Goal: Information Seeking & Learning: Learn about a topic

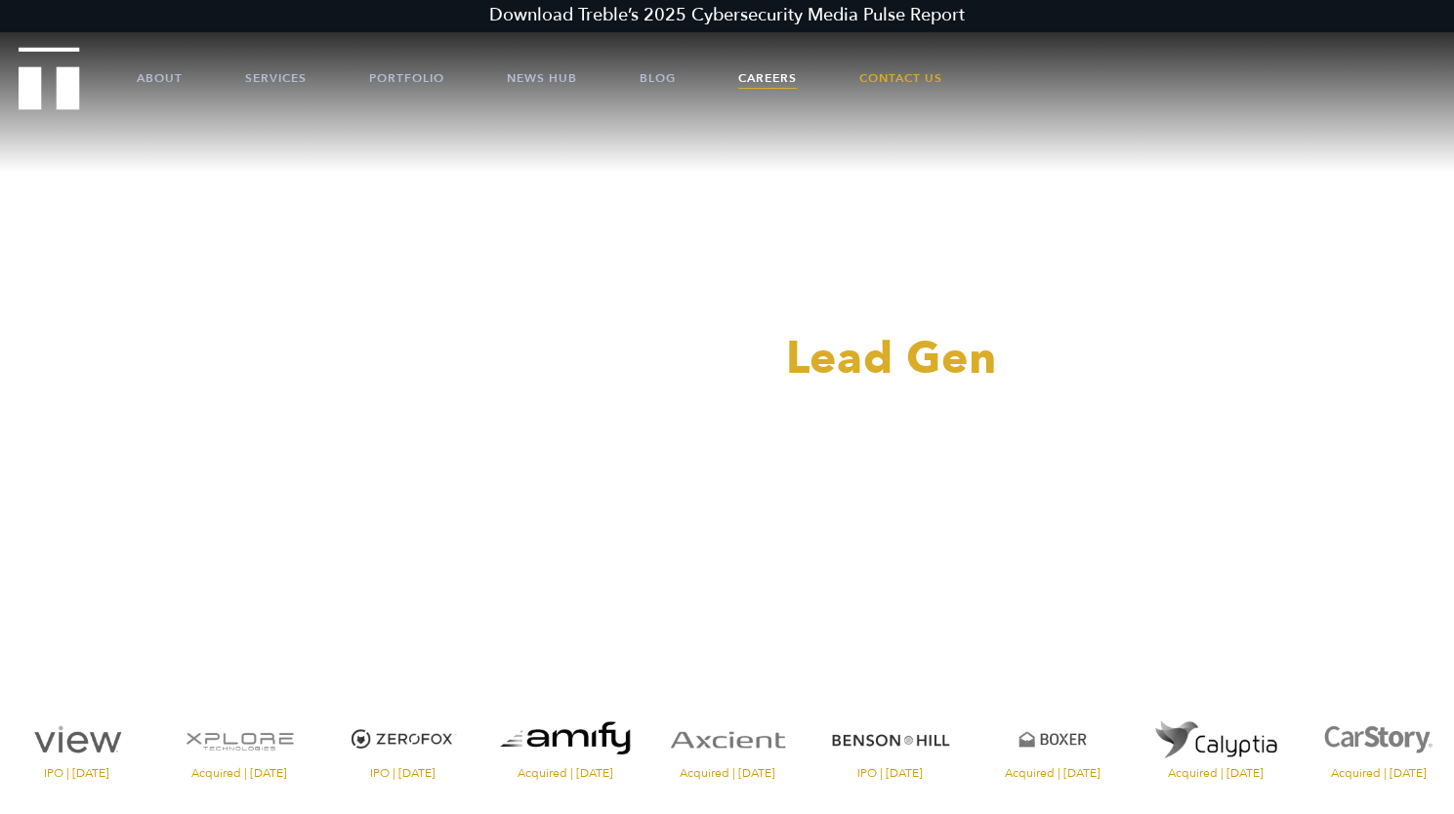
click at [755, 73] on link "Careers" at bounding box center [767, 78] width 59 height 59
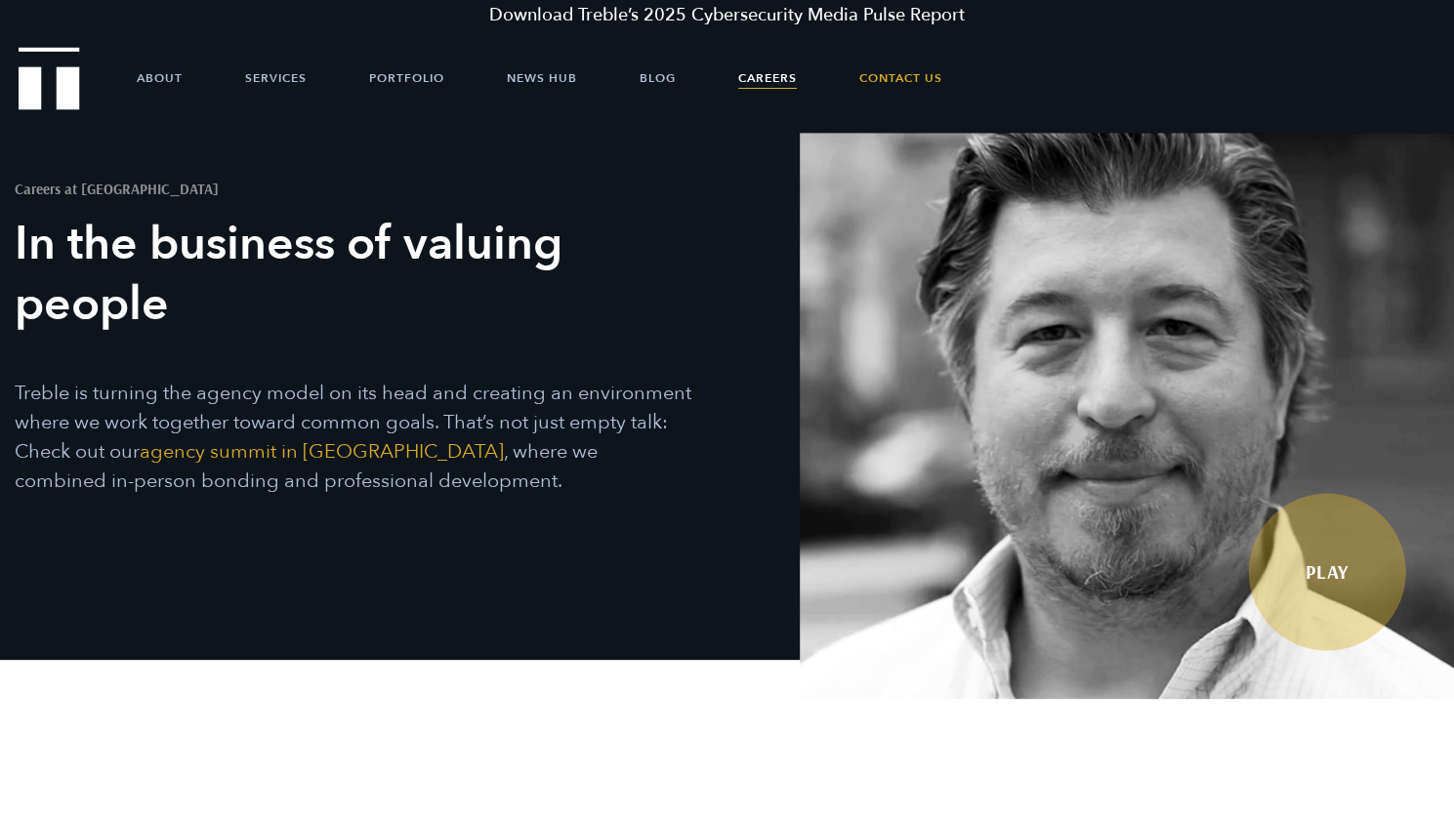
click at [1333, 575] on link "Play" at bounding box center [1327, 572] width 157 height 157
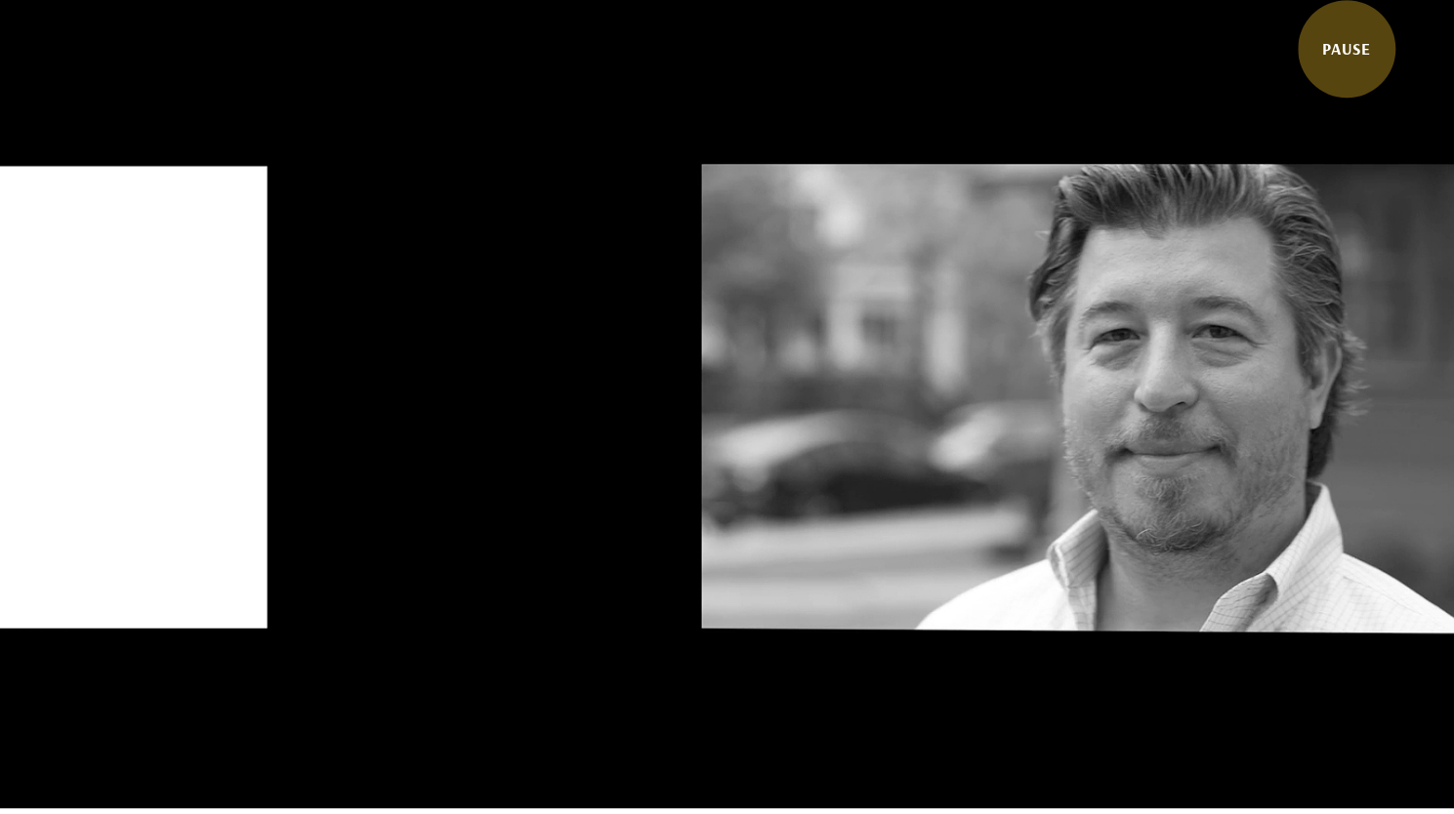
scroll to position [720, 0]
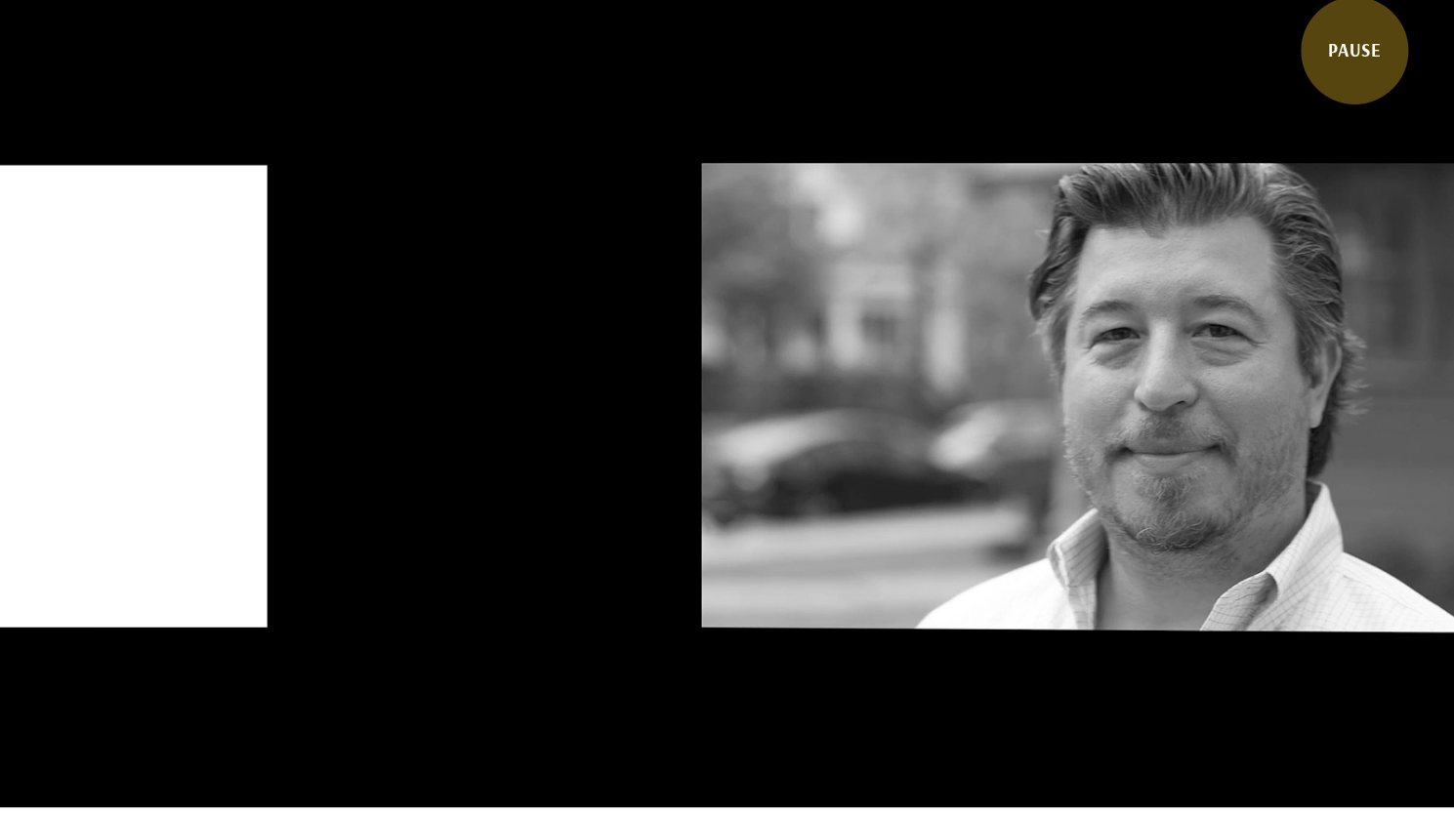
click at [1371, 40] on link "Pause" at bounding box center [1354, 50] width 107 height 107
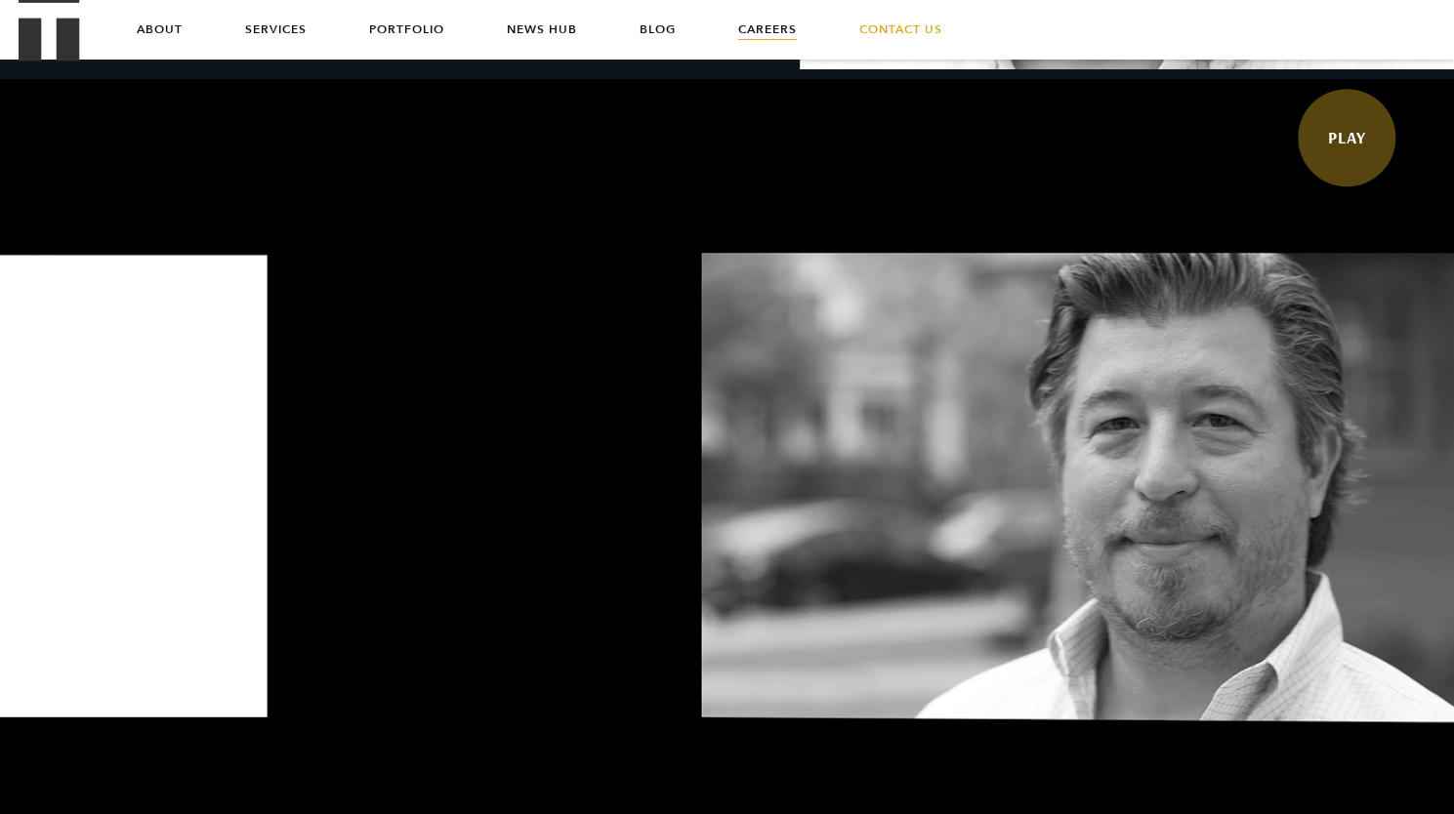
scroll to position [0, 0]
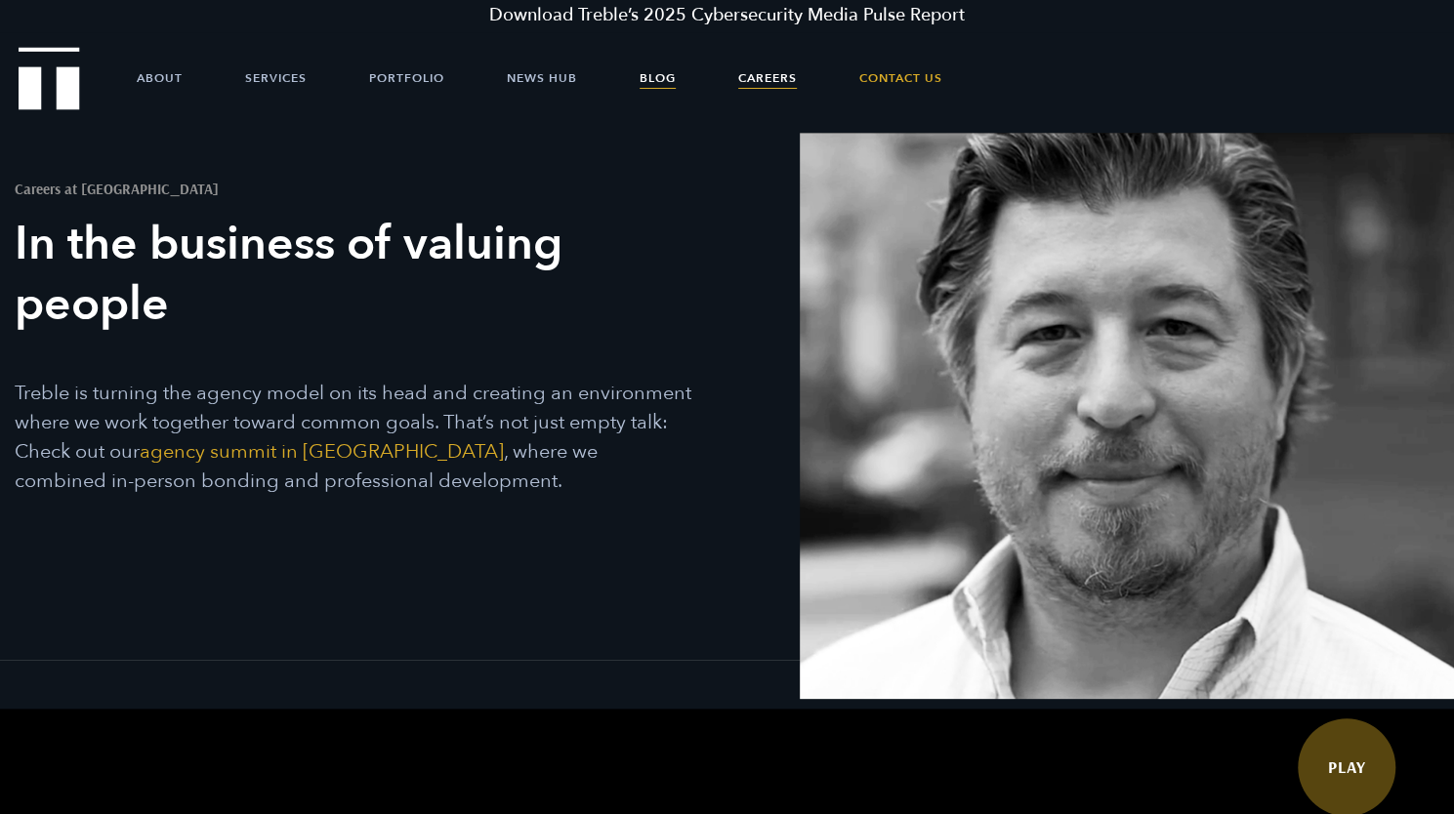
click at [658, 71] on link "Blog" at bounding box center [658, 78] width 36 height 59
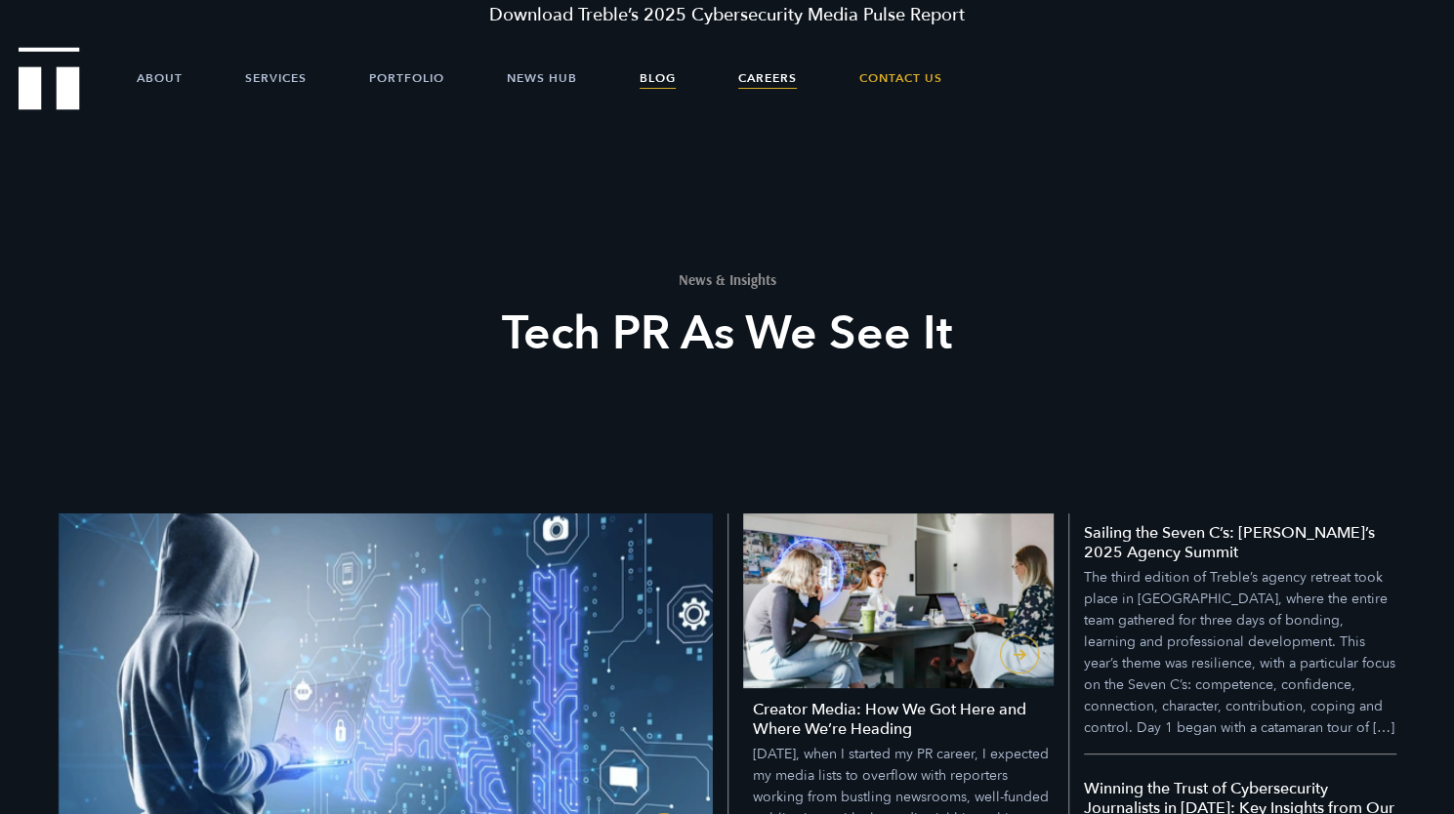
click at [764, 78] on link "Careers" at bounding box center [767, 78] width 59 height 59
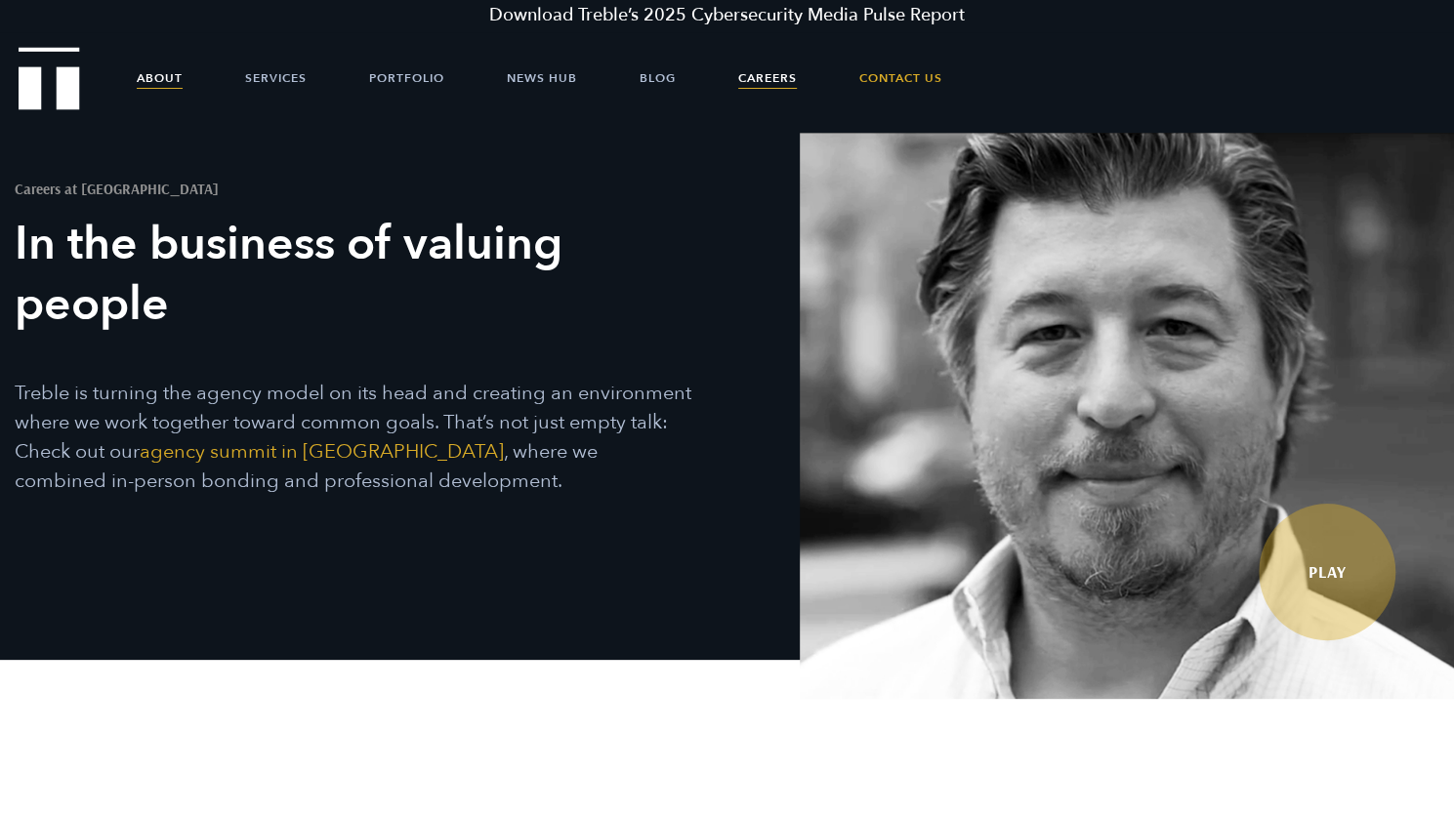
click at [159, 66] on link "About" at bounding box center [160, 78] width 46 height 59
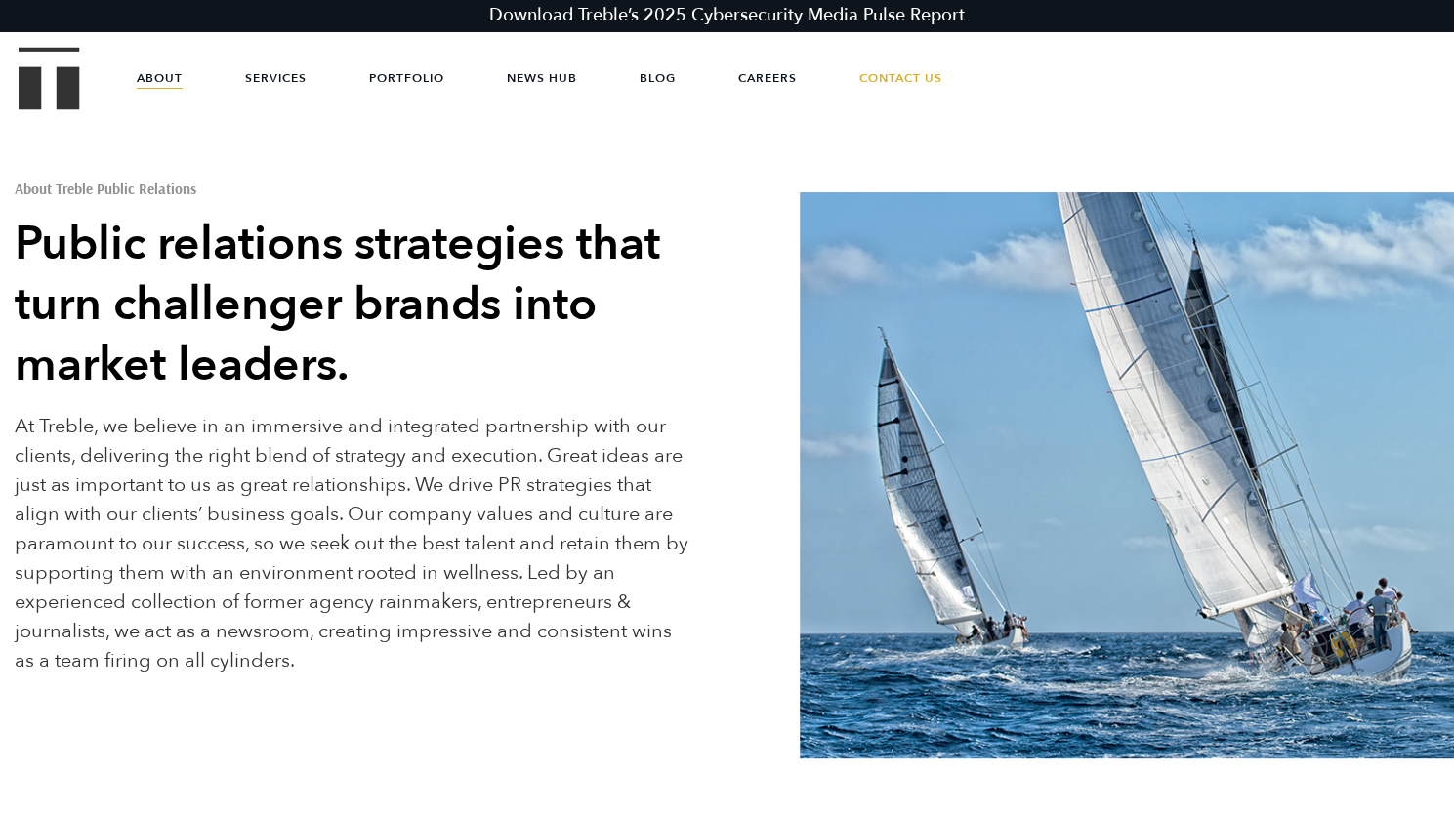
click at [637, 72] on ul "About Services Portfolio News Hub Blog Careers Contact Us" at bounding box center [727, 78] width 1298 height 59
click at [666, 79] on link "Blog" at bounding box center [658, 78] width 36 height 59
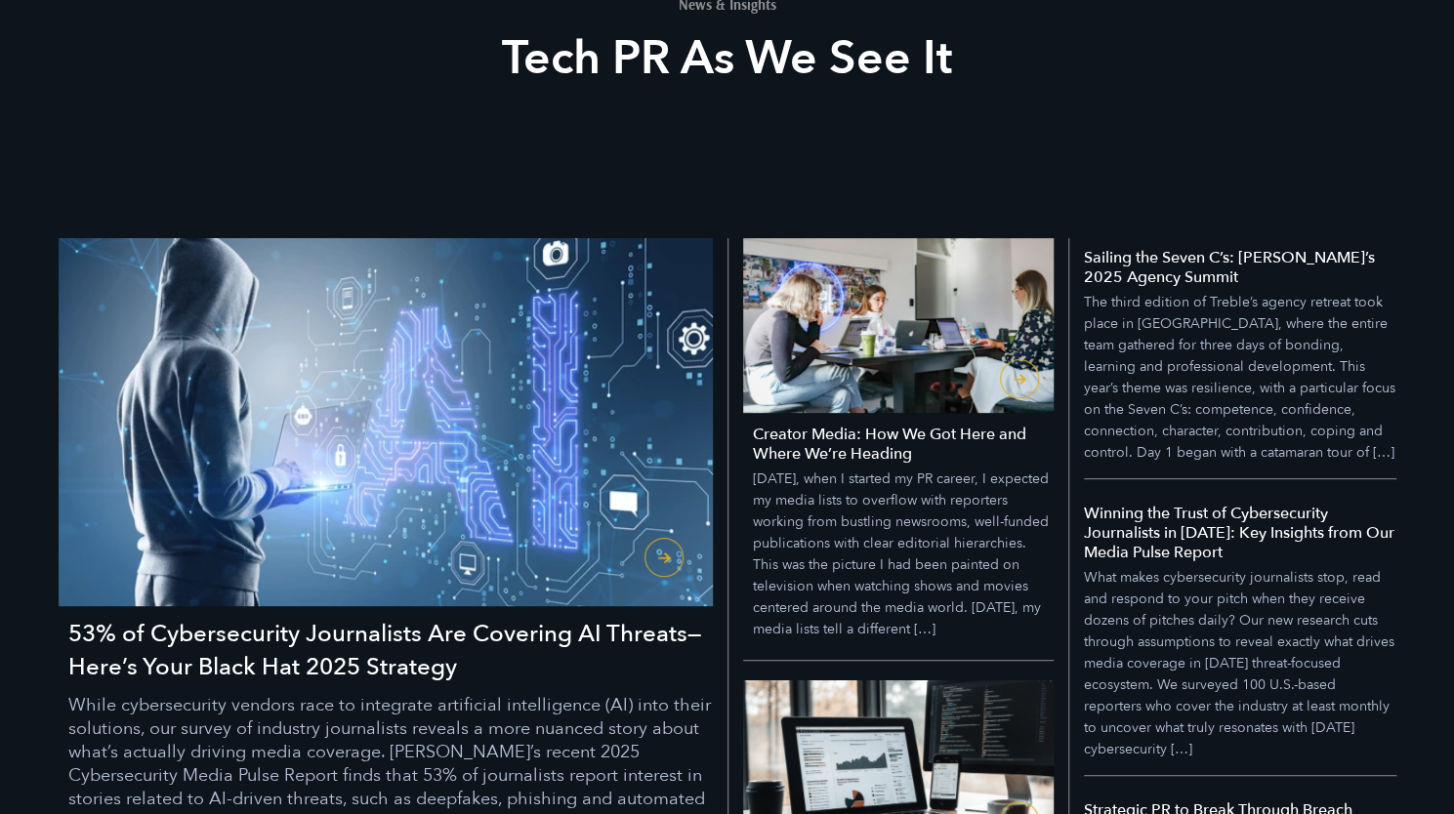
scroll to position [305, 0]
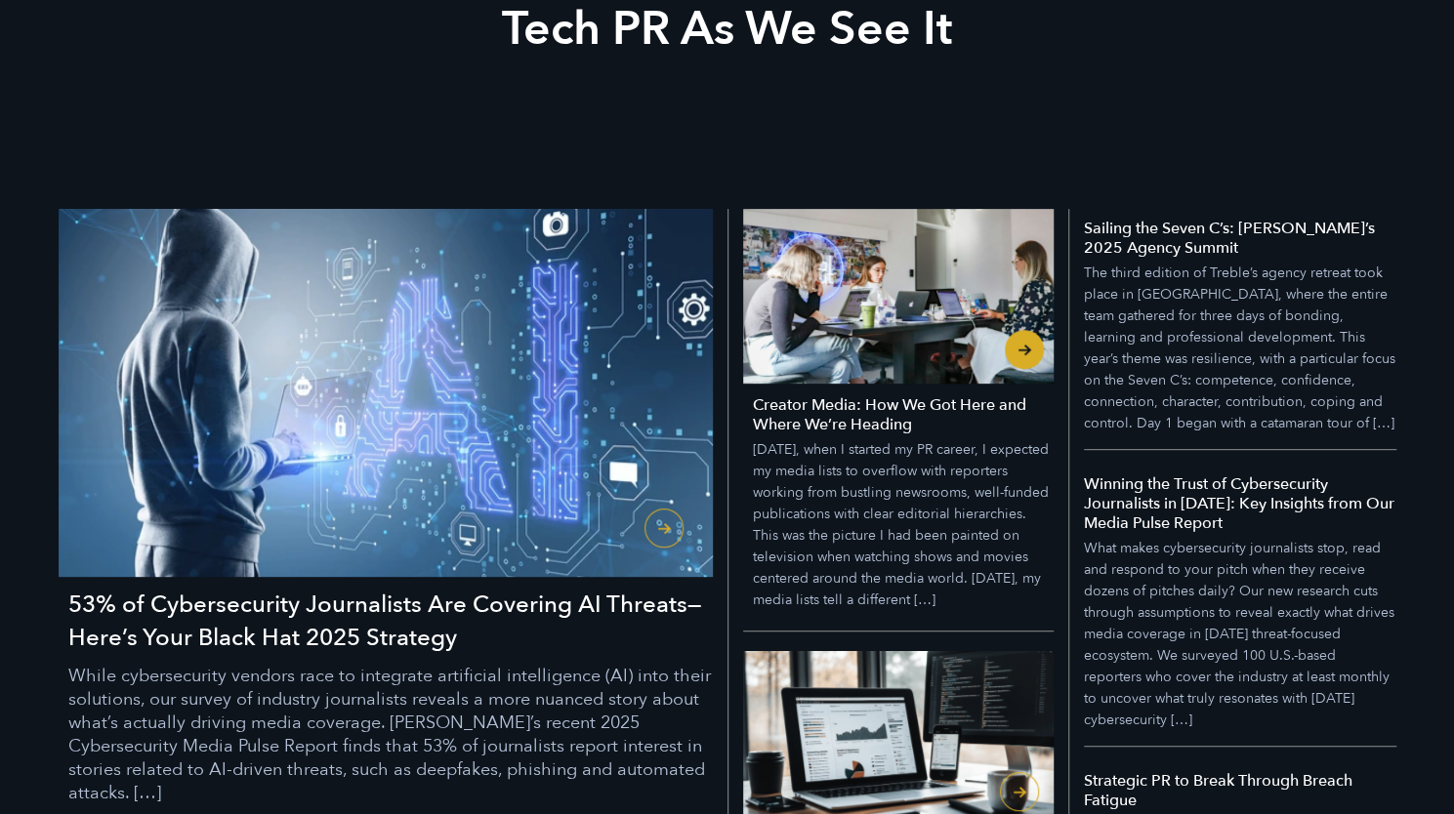
click at [955, 450] on p "Four years ago, when I started my PR career, I expected my media lists to overf…" at bounding box center [903, 525] width 301 height 172
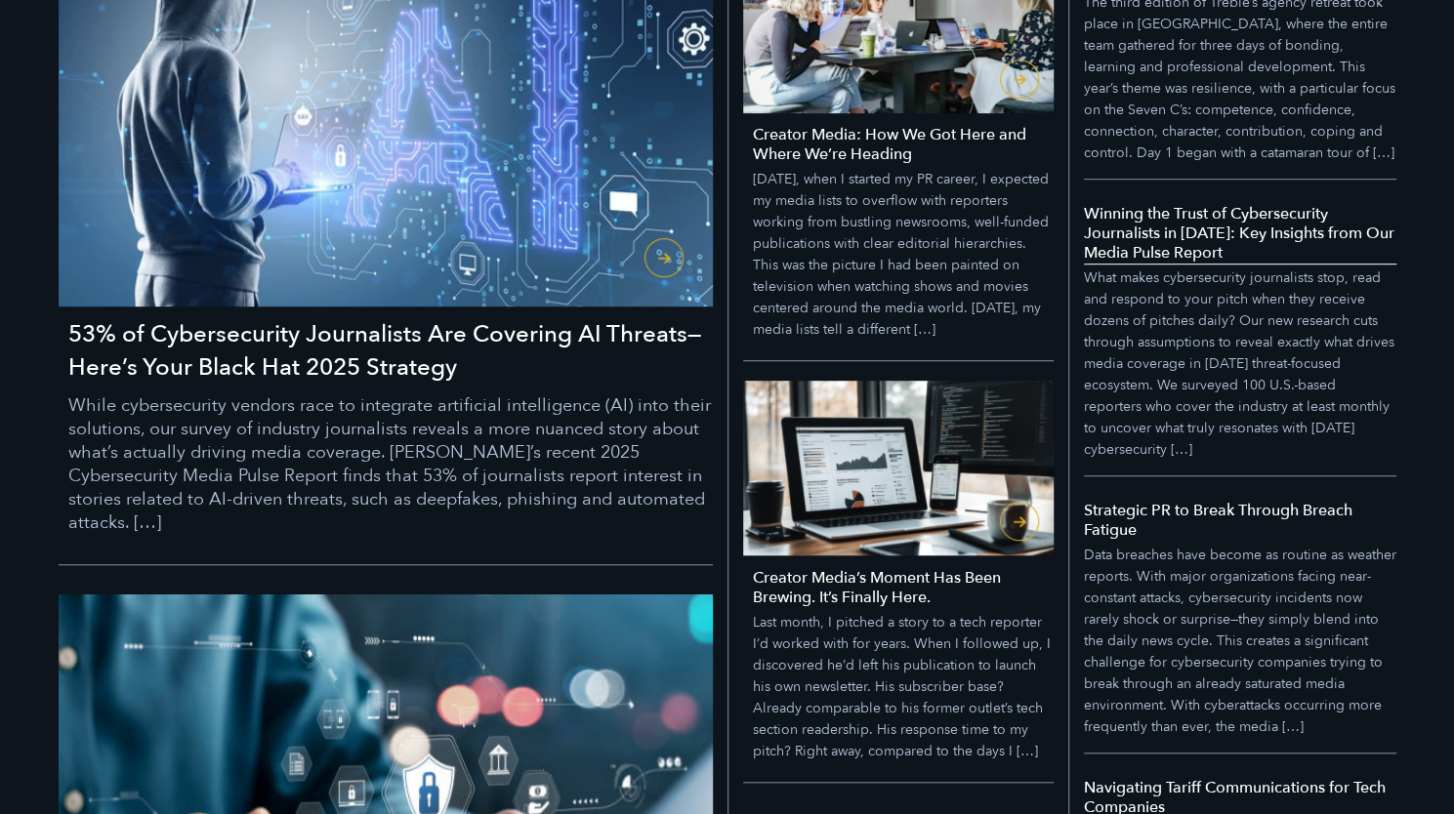
scroll to position [576, 0]
click at [340, 373] on h3 "53% of Cybersecurity Journalists Are Covering AI Threats—Here’s Your Black Hat …" at bounding box center [390, 350] width 644 height 66
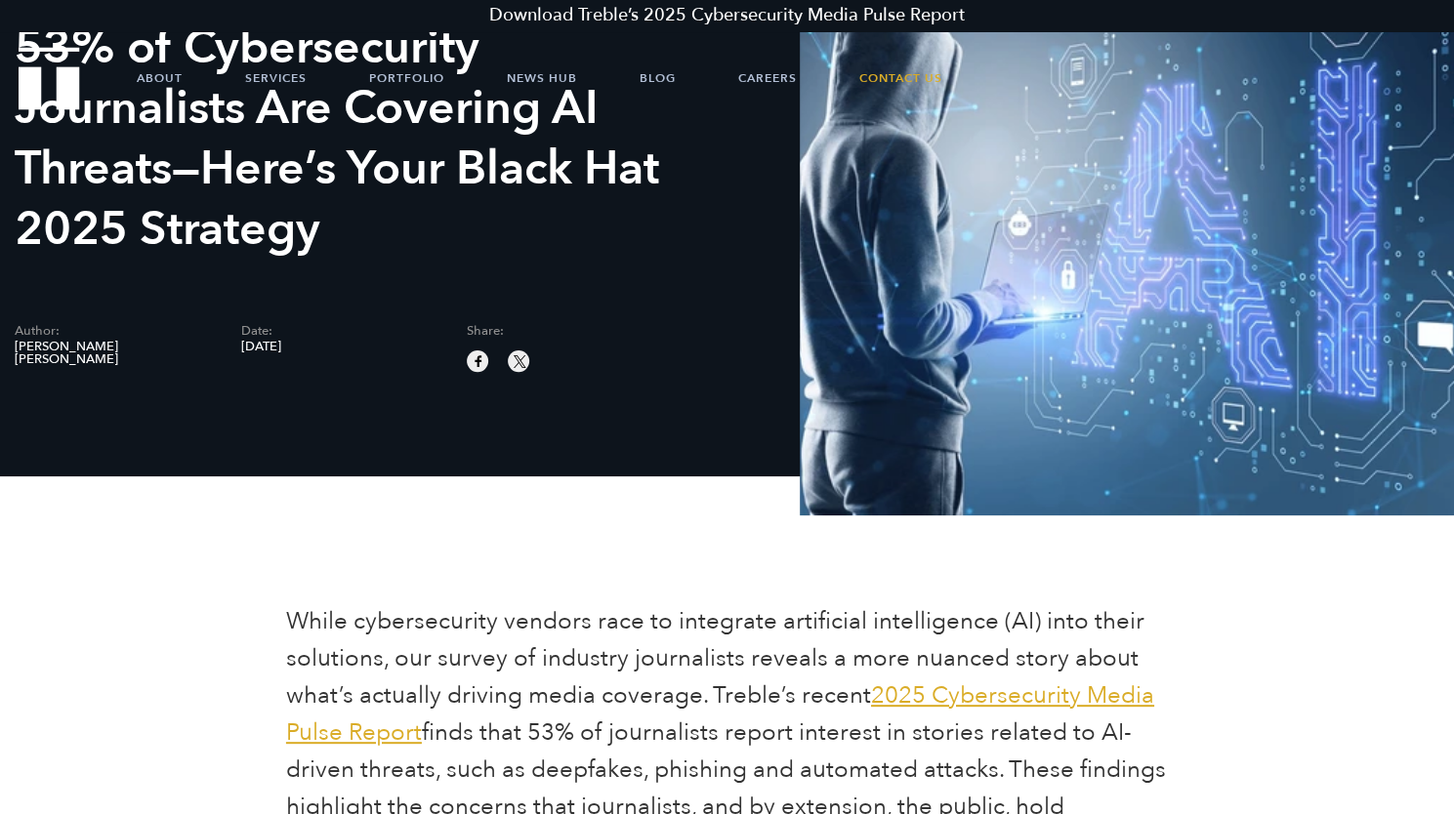
scroll to position [33, 0]
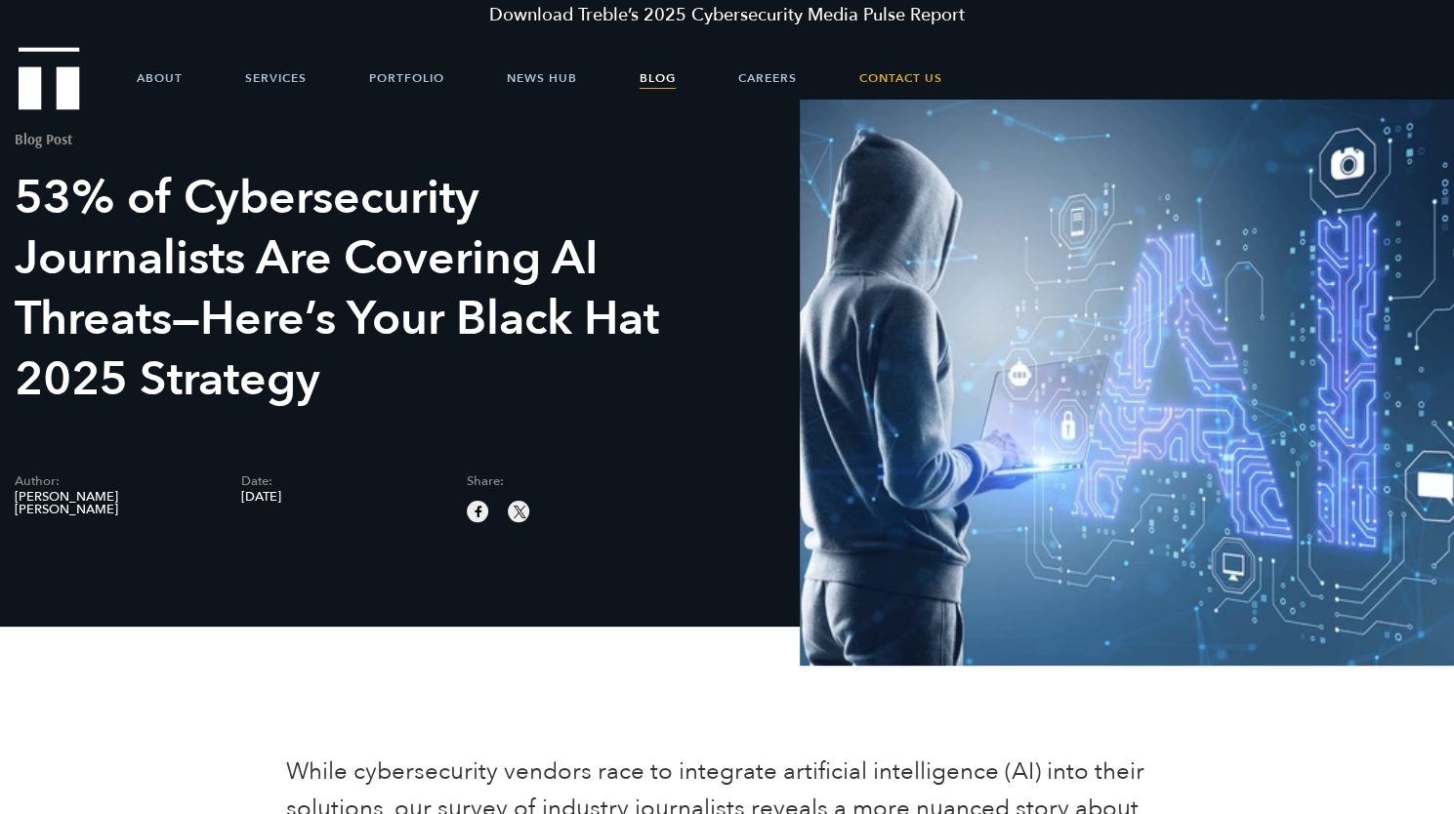
click at [657, 70] on link "Blog" at bounding box center [658, 78] width 36 height 59
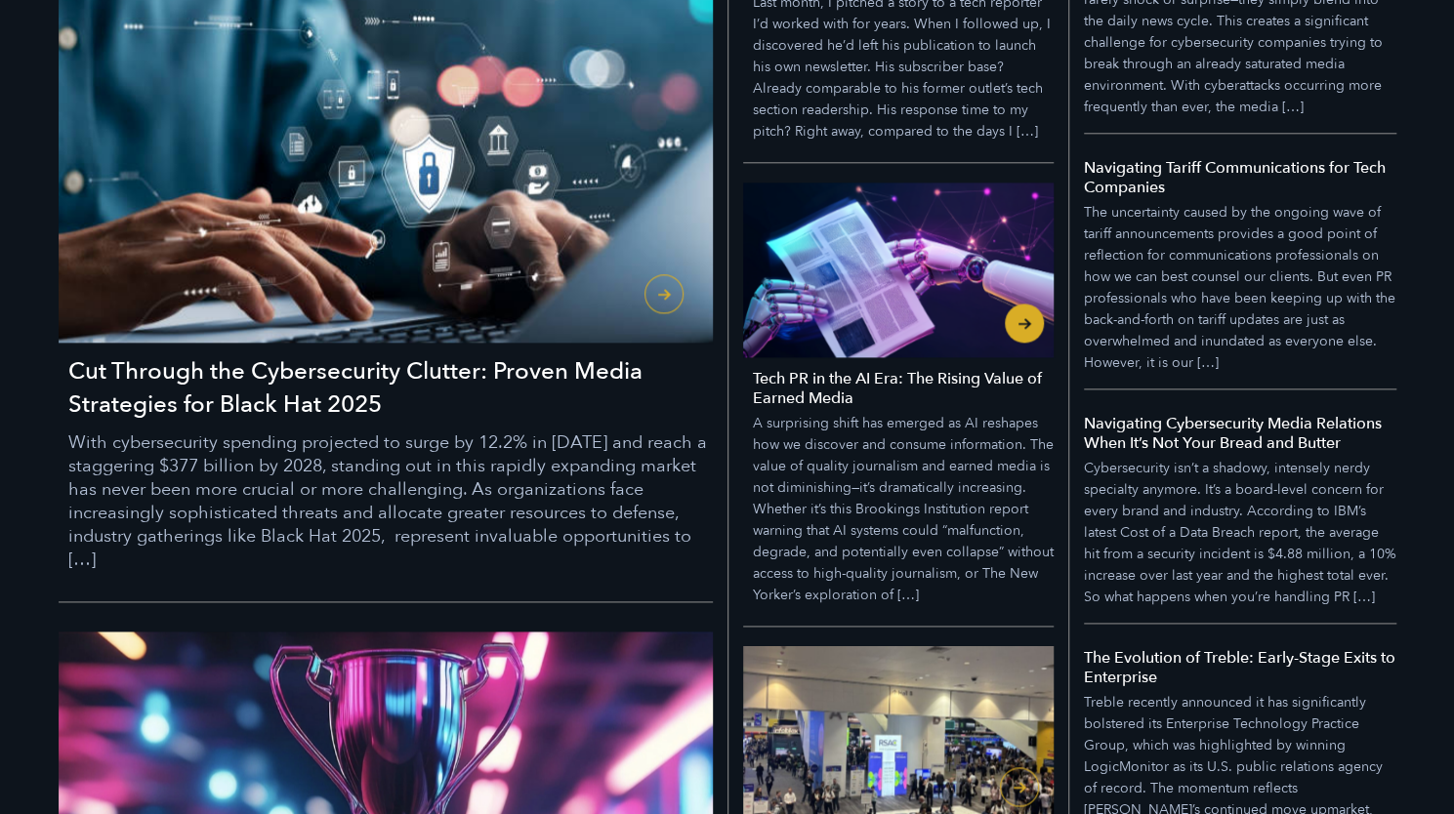
scroll to position [1203, 0]
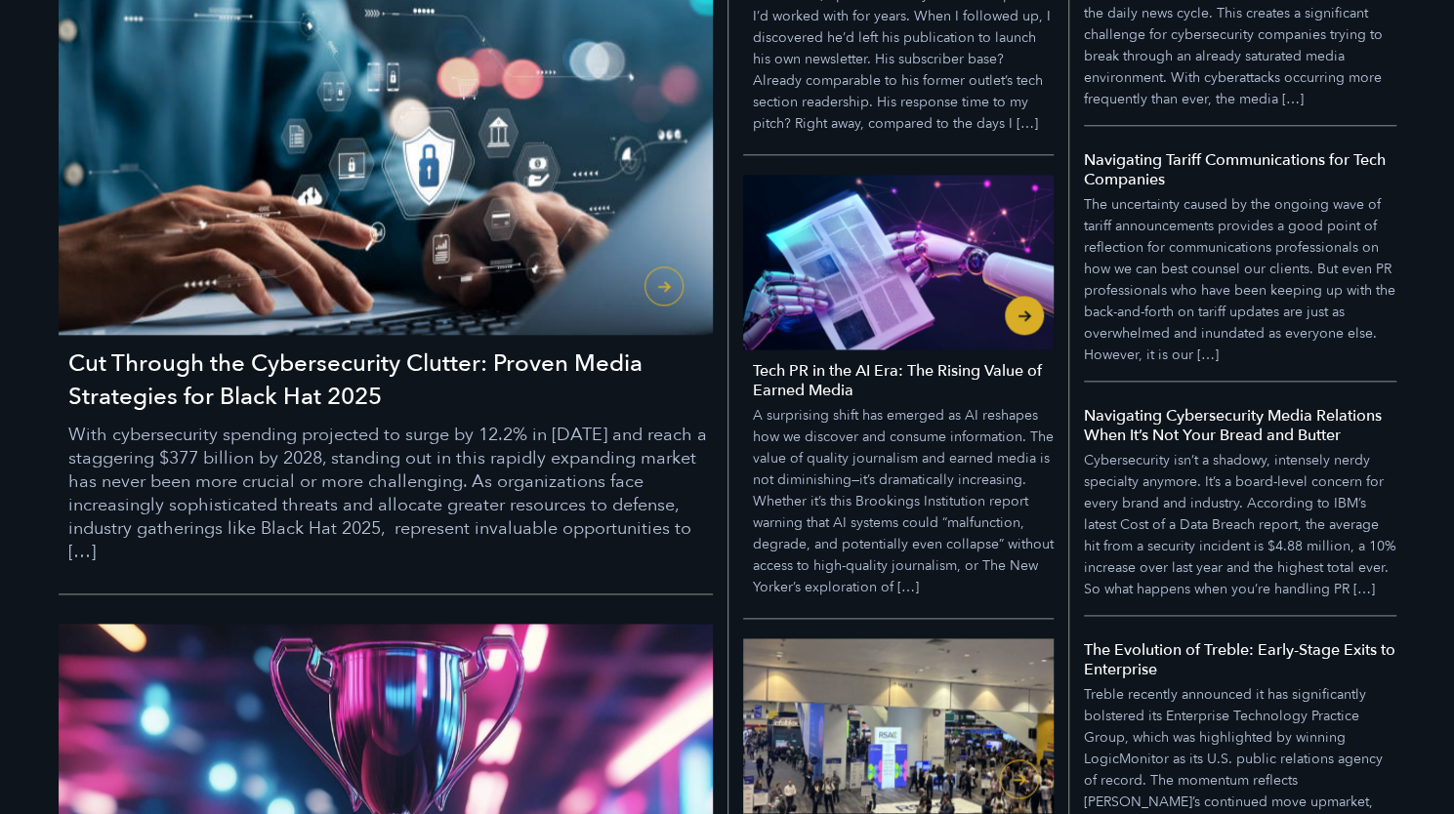
click at [823, 372] on h4 "Tech PR in the AI Era: The Rising Value of Earned Media" at bounding box center [903, 380] width 301 height 39
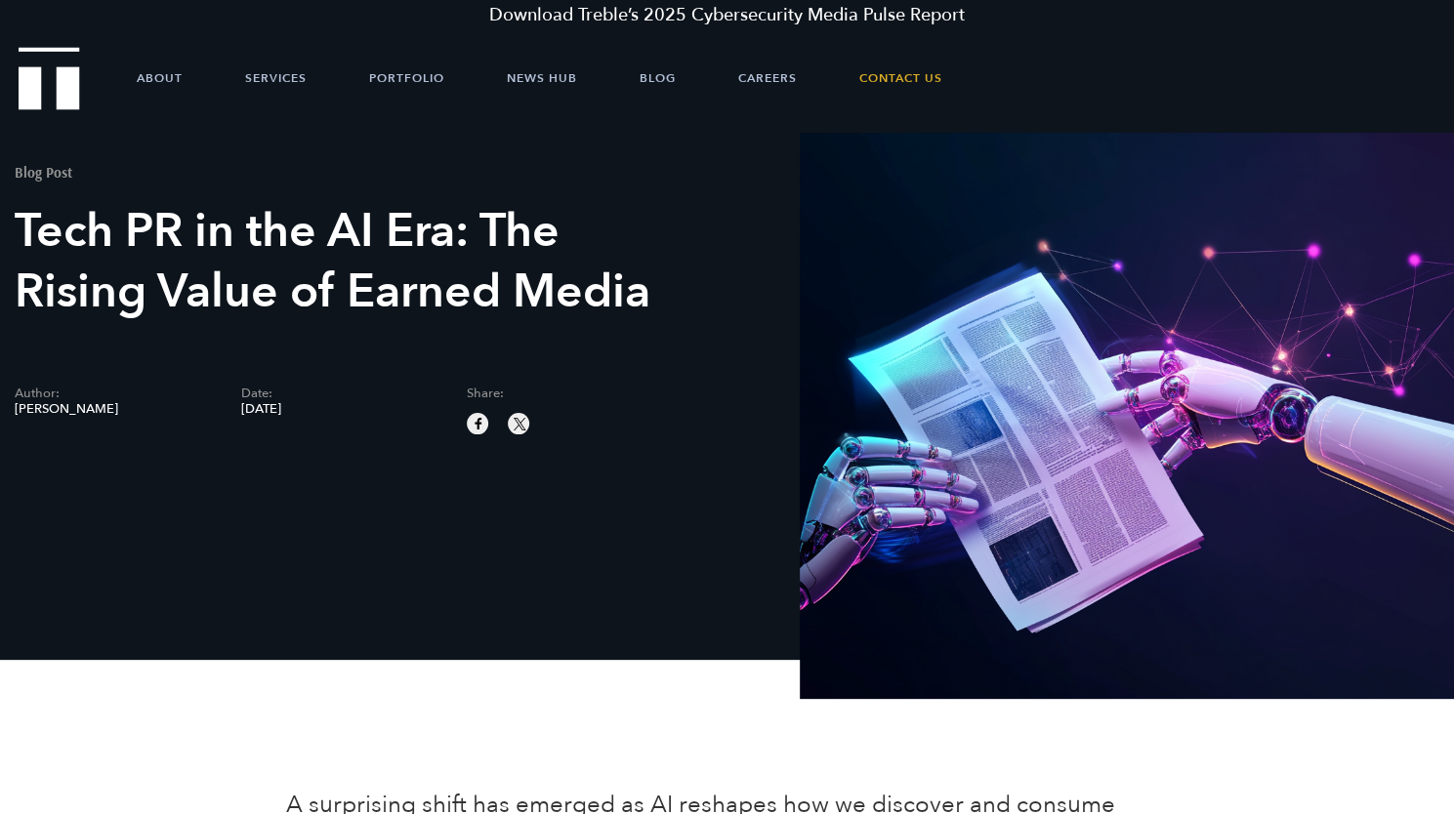
click at [709, 394] on div "Blog Post Tech PR in the AI Era: The Rising Value of Earned Media Author: [PERS…" at bounding box center [364, 284] width 698 height 302
